Goal: Browse casually

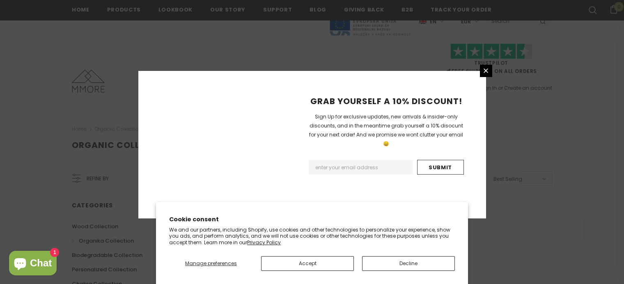
scroll to position [557, 0]
